Goal: Task Accomplishment & Management: Manage account settings

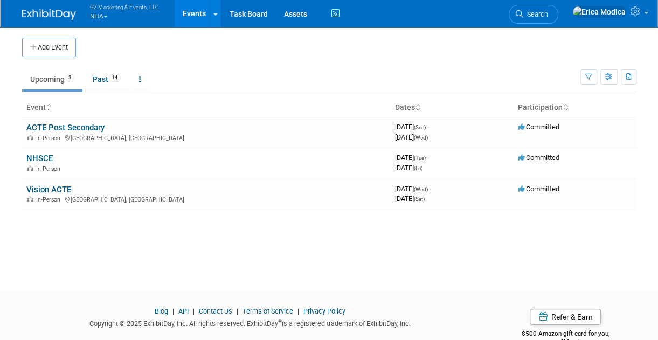
click at [106, 16] on span "button" at bounding box center [106, 17] width 4 height 2
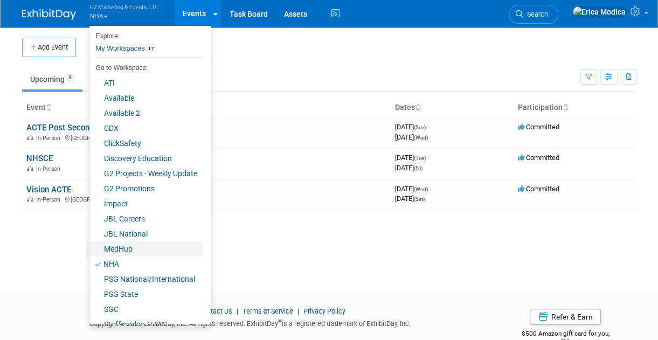
click at [155, 248] on link "MedHub" at bounding box center [146, 249] width 113 height 15
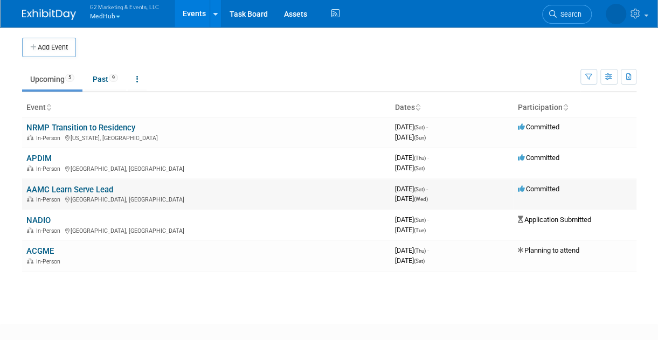
click at [48, 190] on link "AAMC Learn Serve Lead" at bounding box center [69, 190] width 87 height 10
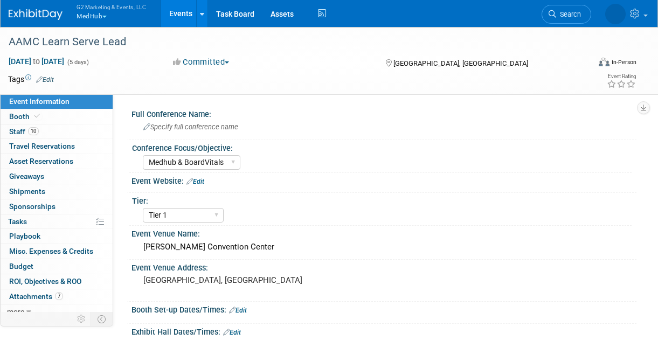
select select "Medhub & BoardVitals"
select select "Tier 1"
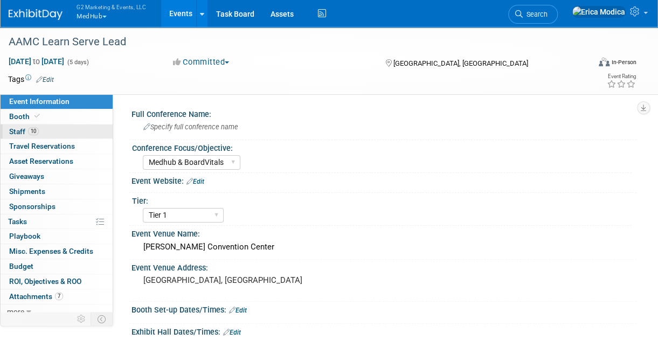
click at [8, 129] on link "10 Staff 10" at bounding box center [57, 132] width 112 height 15
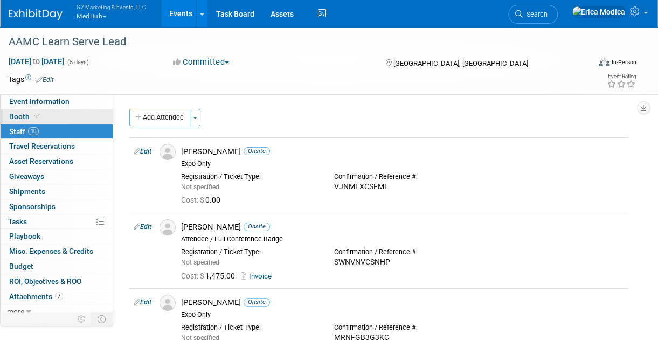
click at [18, 116] on span "Booth" at bounding box center [25, 116] width 33 height 9
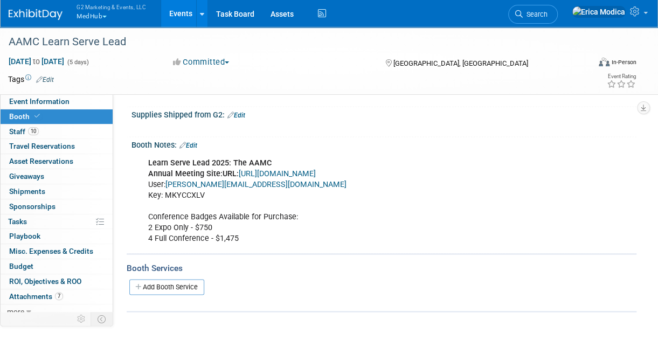
scroll to position [663, 0]
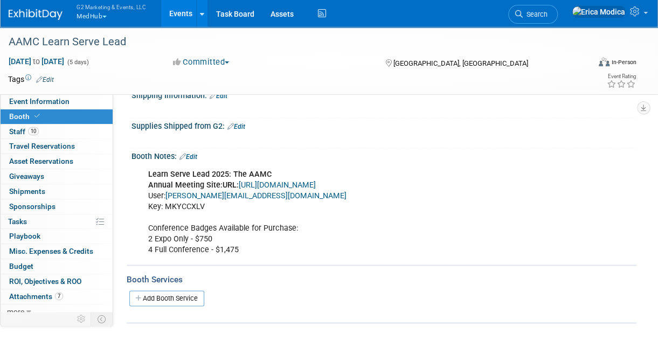
click at [290, 184] on link "https://www.conferenceharvester.com/harvester2expw/login.asp?EventKey=AVTSMJSM" at bounding box center [277, 185] width 77 height 9
